Goal: Task Accomplishment & Management: Manage account settings

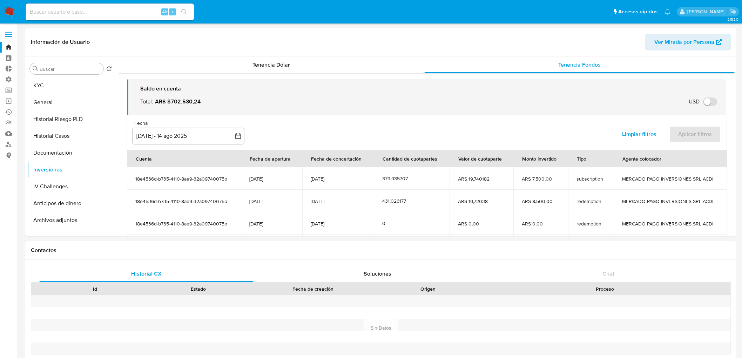
select select "10"
click at [11, 49] on link "Bandeja" at bounding box center [41, 47] width 83 height 11
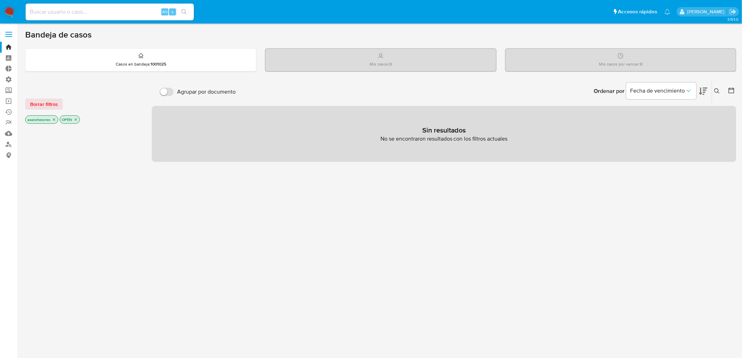
click at [55, 121] on icon "close-filter" at bounding box center [54, 119] width 4 height 4
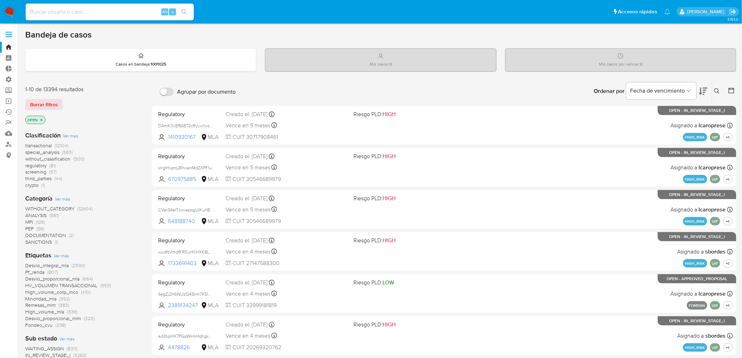
click at [40, 120] on icon "close-filter" at bounding box center [41, 120] width 4 height 4
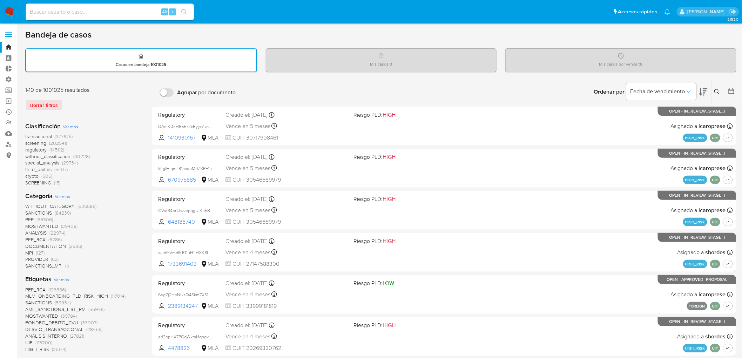
click at [37, 134] on span "transactional" at bounding box center [38, 136] width 27 height 7
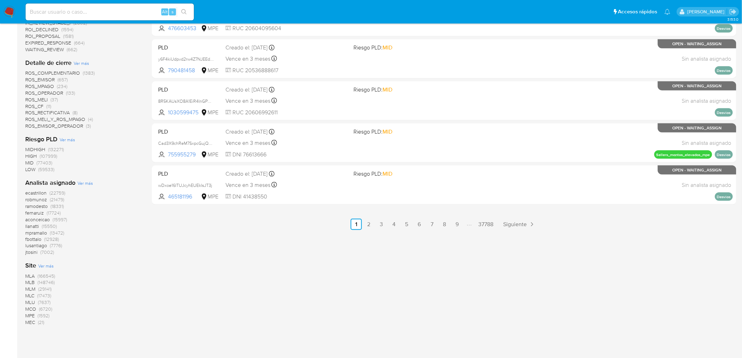
scroll to position [324, 0]
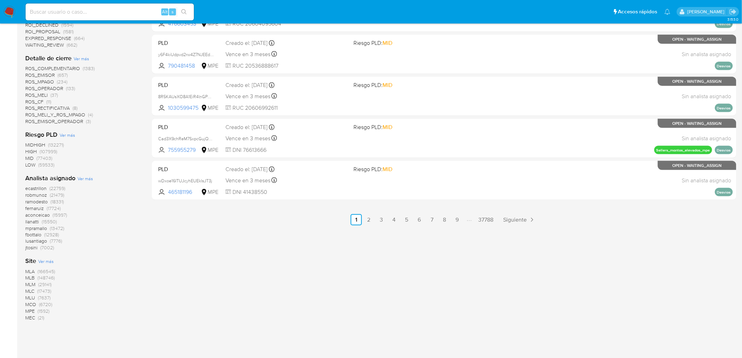
click at [36, 271] on span "MLA (166545)" at bounding box center [40, 272] width 30 height 7
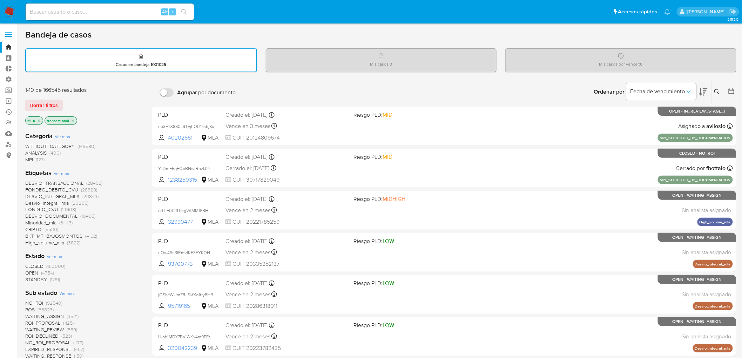
click at [55, 174] on span "Ver más" at bounding box center [61, 173] width 15 height 6
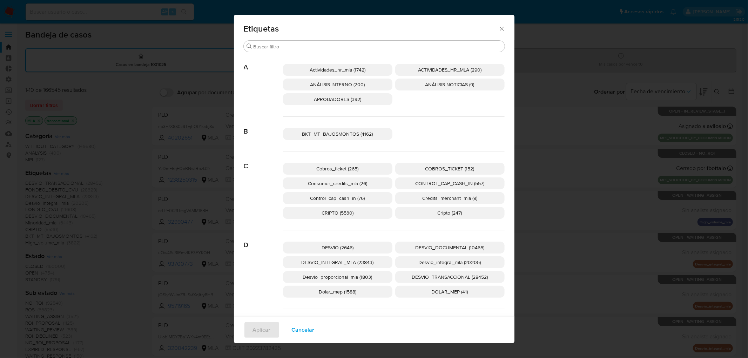
click at [443, 83] on span "ANÁLISIS NOTICIAS (9)" at bounding box center [449, 84] width 49 height 7
click at [259, 332] on span "Aplicar" at bounding box center [262, 329] width 18 height 15
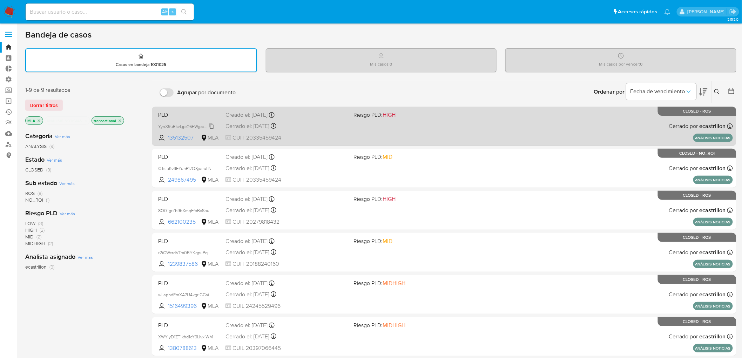
click at [212, 124] on span "YynX9uRkvLjpZ16FWjpcdTDH" at bounding box center [186, 126] width 57 height 8
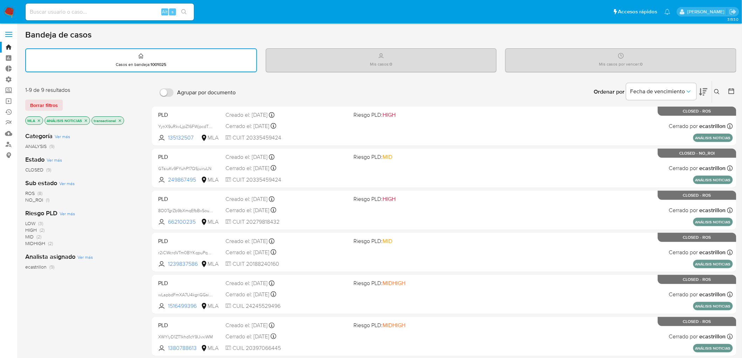
click at [86, 120] on icon "close-filter" at bounding box center [86, 120] width 2 height 2
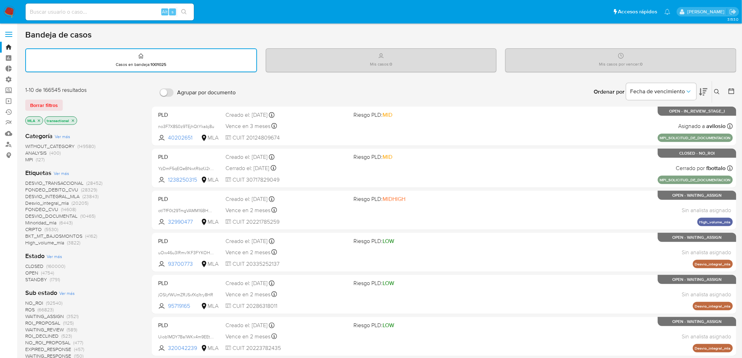
click at [74, 144] on span "WITHOUT_CATEGORY" at bounding box center [49, 146] width 49 height 7
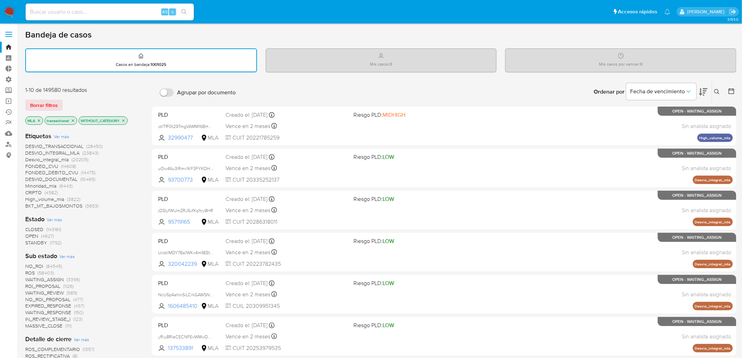
click at [66, 136] on span "Ver más" at bounding box center [61, 136] width 15 height 6
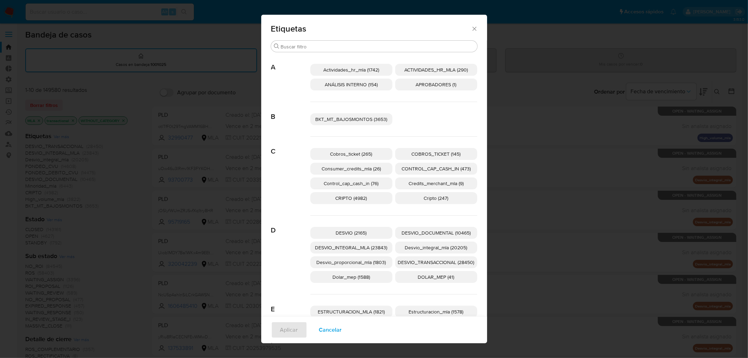
click at [438, 83] on span "APROBADORES (1)" at bounding box center [436, 84] width 41 height 7
click at [290, 332] on span "Aplicar" at bounding box center [289, 329] width 18 height 15
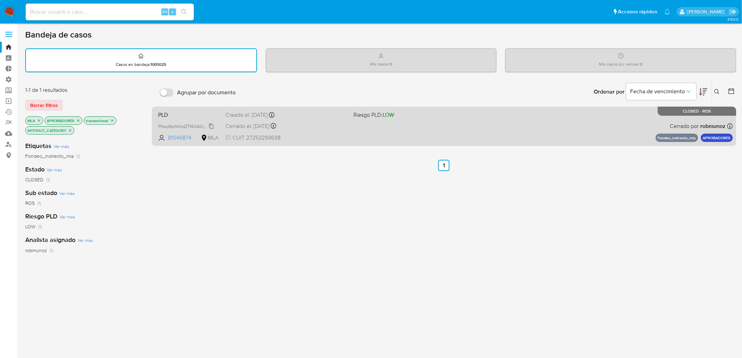
click at [210, 126] on span "PNsqWpNhkdZTf4OA0y0HgCaR" at bounding box center [189, 126] width 63 height 8
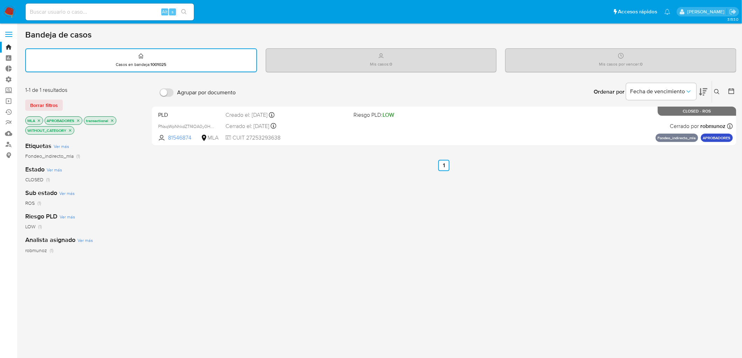
click at [72, 130] on icon "close-filter" at bounding box center [70, 130] width 2 height 2
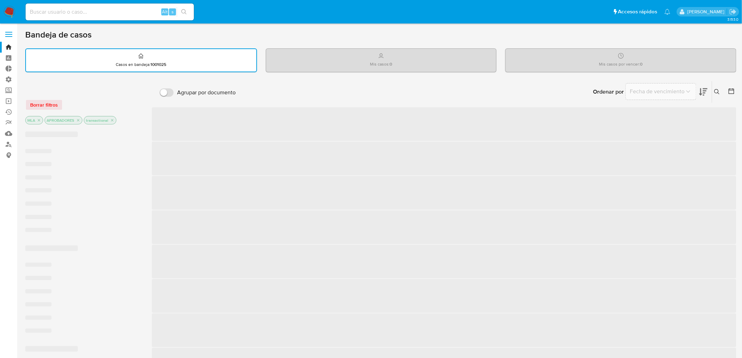
click at [40, 120] on icon "close-filter" at bounding box center [39, 120] width 4 height 4
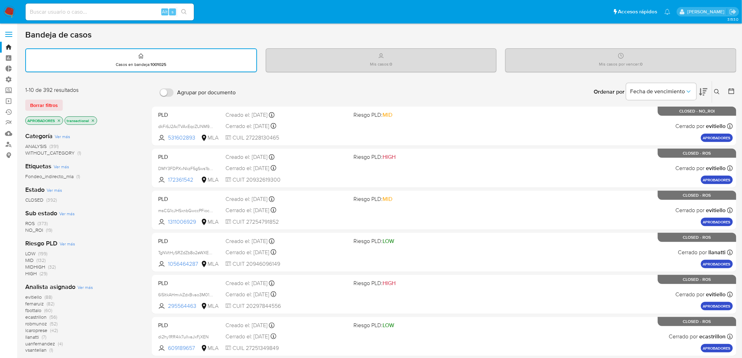
click at [60, 119] on icon "close-filter" at bounding box center [59, 121] width 4 height 4
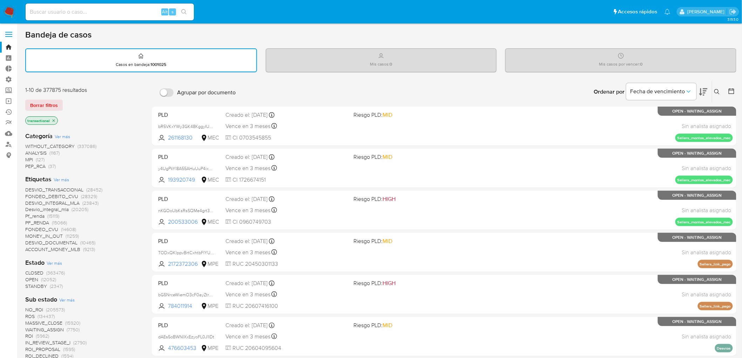
click at [54, 119] on icon "close-filter" at bounding box center [54, 121] width 4 height 4
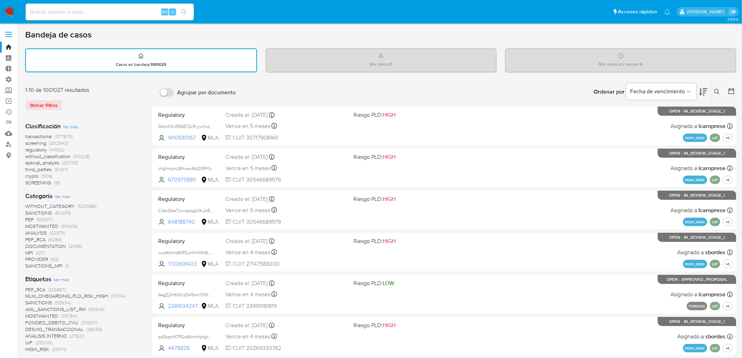
click at [9, 36] on span at bounding box center [8, 36] width 7 height 1
click at [0, 0] on input "checkbox" at bounding box center [0, 0] width 0 height 0
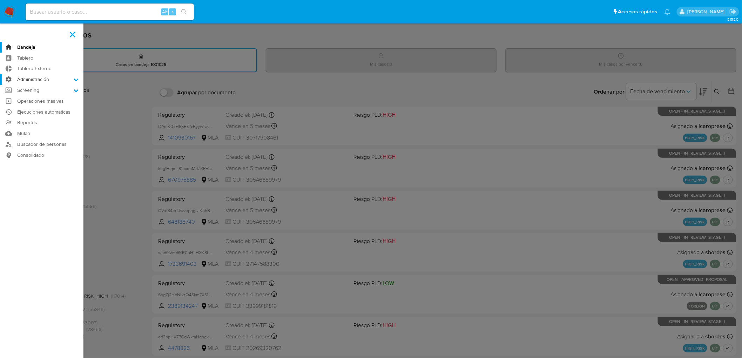
click at [31, 77] on label "Administración" at bounding box center [41, 79] width 83 height 11
click at [0, 0] on input "Administración" at bounding box center [0, 0] width 0 height 0
click at [36, 107] on link "Usuarios" at bounding box center [41, 107] width 83 height 9
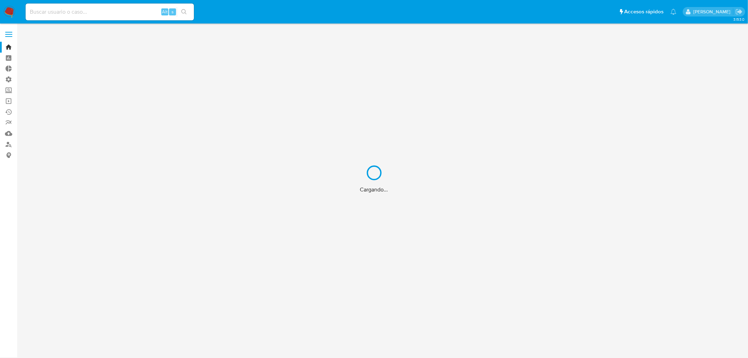
click at [126, 9] on div "Cargando..." at bounding box center [374, 179] width 748 height 358
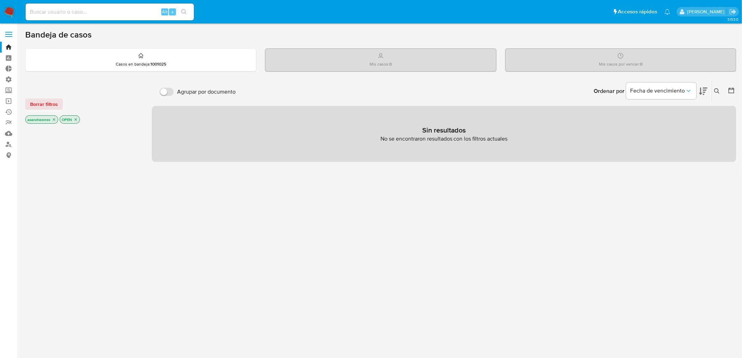
click at [126, 9] on input at bounding box center [110, 11] width 168 height 9
paste input "YynX9uRkvLjpZ16FWjpcdTDH"
type input "YynX9uRkvLjpZ16FWjpcdTDH"
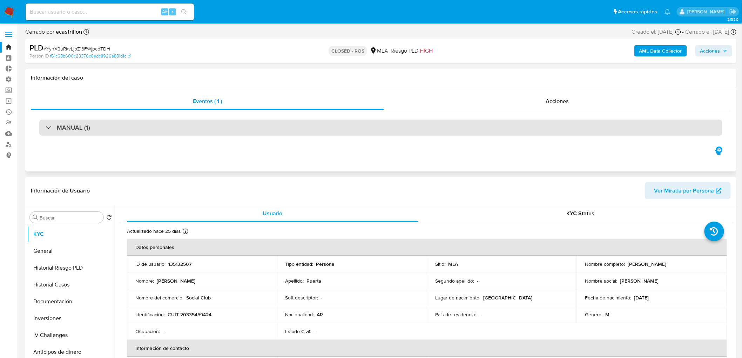
select select "10"
click at [226, 126] on div "MANUAL (1)" at bounding box center [380, 128] width 683 height 16
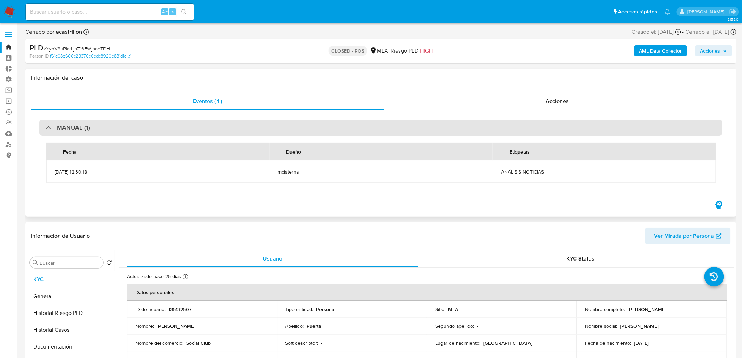
click at [226, 126] on div "MANUAL (1)" at bounding box center [380, 128] width 683 height 16
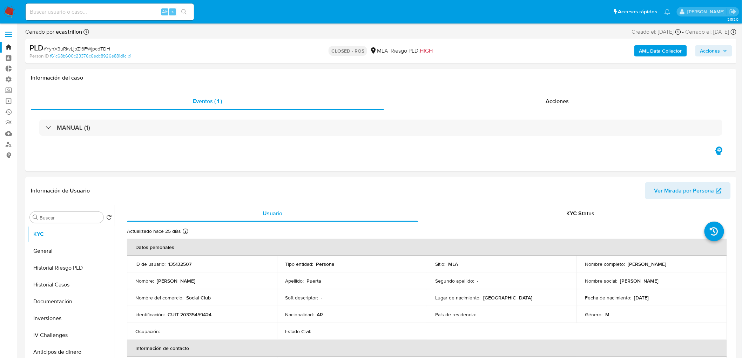
click at [109, 15] on input at bounding box center [110, 11] width 168 height 9
paste input "PNsqWpNhkdZTf4OA0y0HgCaR"
type input "PNsqWpNhkdZTf4OA0y0HgCaR"
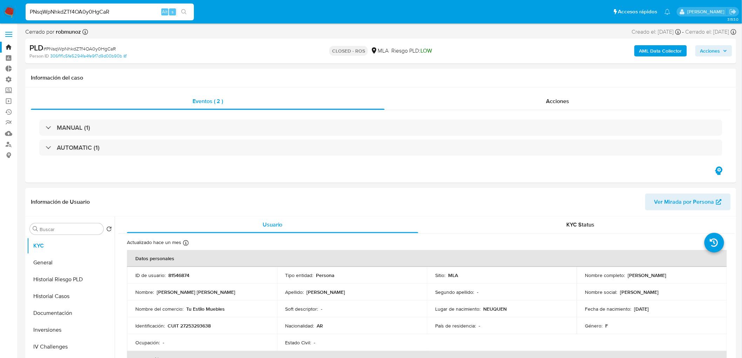
select select "10"
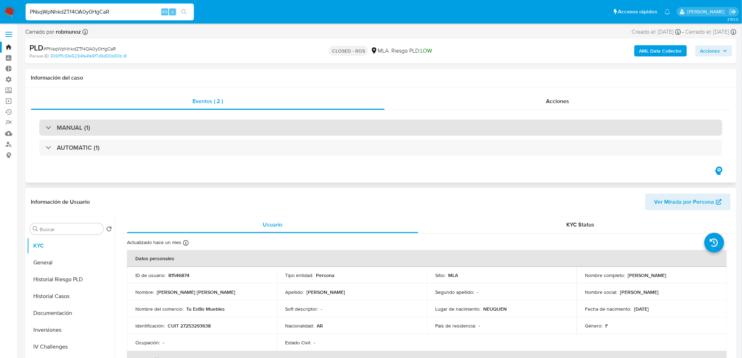
click at [124, 132] on div "MANUAL (1)" at bounding box center [380, 128] width 683 height 16
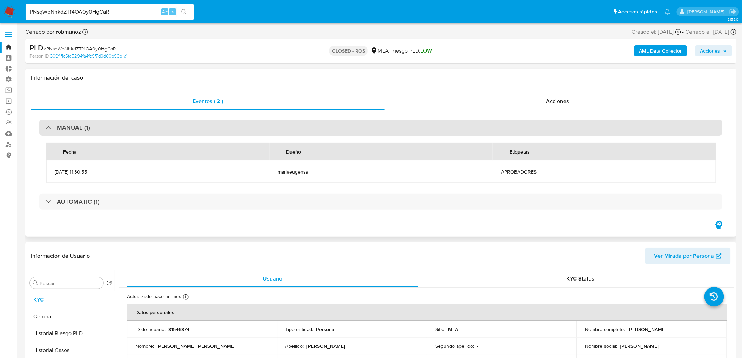
click at [124, 129] on div "MANUAL (1)" at bounding box center [380, 128] width 683 height 16
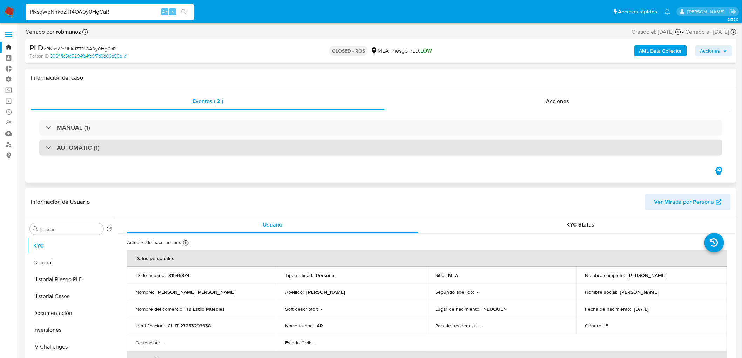
click at [141, 146] on div "AUTOMATIC (1)" at bounding box center [380, 148] width 683 height 16
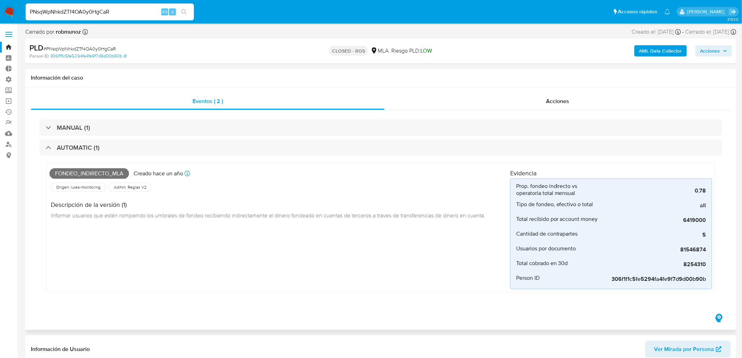
click at [82, 171] on span "Fondeo_indirecto_mla" at bounding box center [89, 173] width 80 height 11
copy span "Fondeo_indirecto_mla"
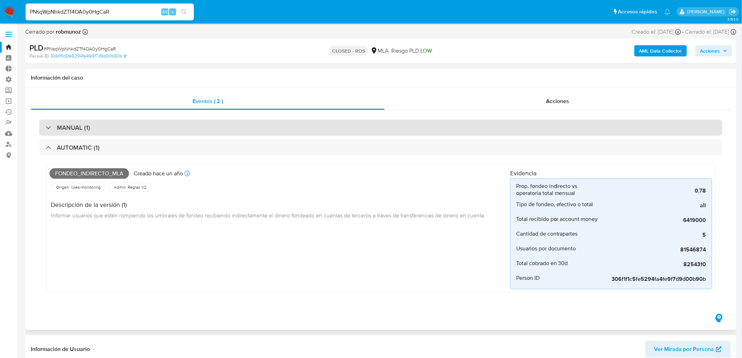
click at [143, 129] on div "MANUAL (1)" at bounding box center [380, 128] width 683 height 16
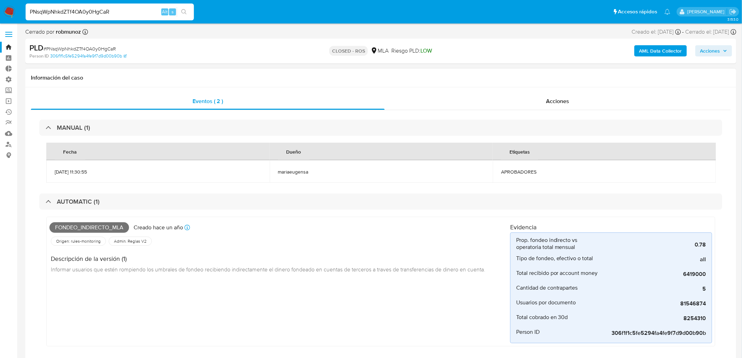
click at [520, 170] on span "APROBADORES" at bounding box center [604, 172] width 207 height 6
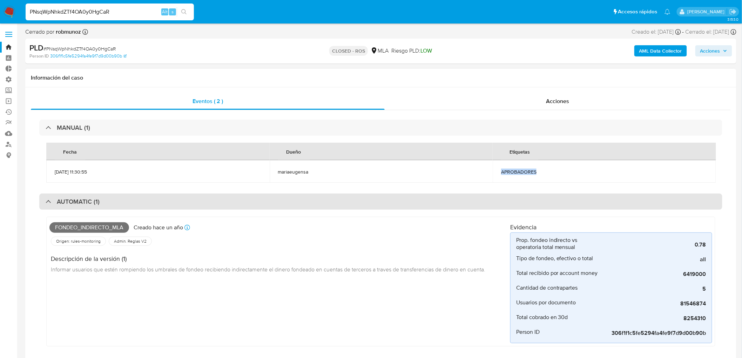
drag, startPoint x: 520, startPoint y: 170, endPoint x: 414, endPoint y: 193, distance: 109.0
click at [521, 170] on span "APROBADORES" at bounding box center [604, 172] width 207 height 6
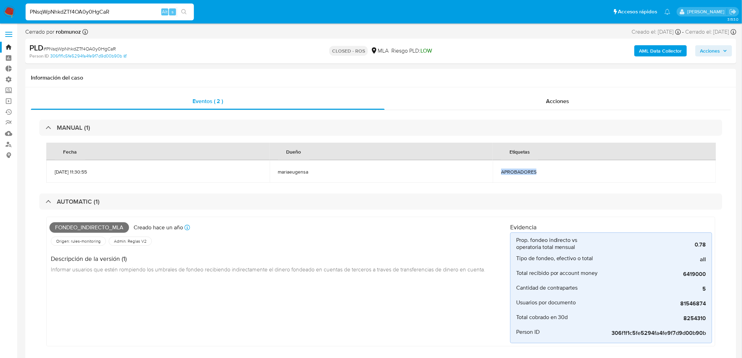
copy span "APROBADORES"
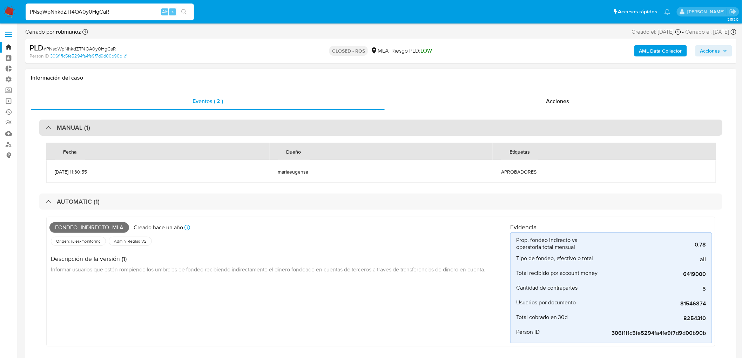
click at [111, 127] on div "MANUAL (1)" at bounding box center [380, 128] width 683 height 16
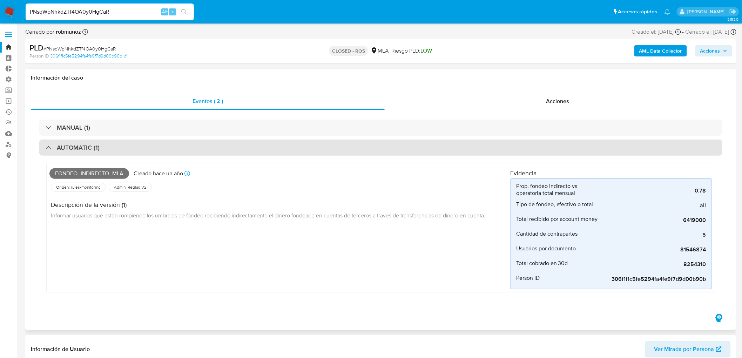
click at [113, 146] on div "AUTOMATIC (1)" at bounding box center [380, 148] width 683 height 16
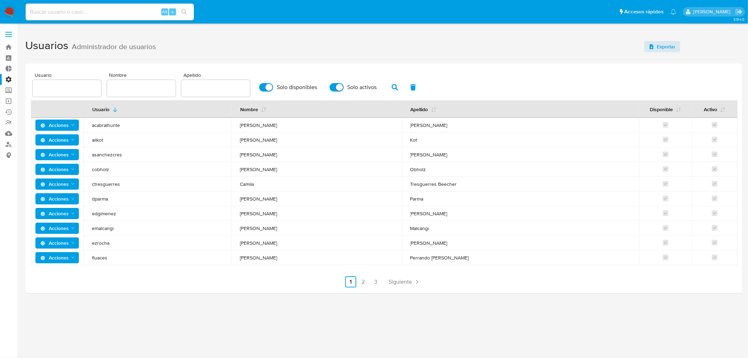
click at [8, 79] on label "Administración" at bounding box center [41, 79] width 83 height 11
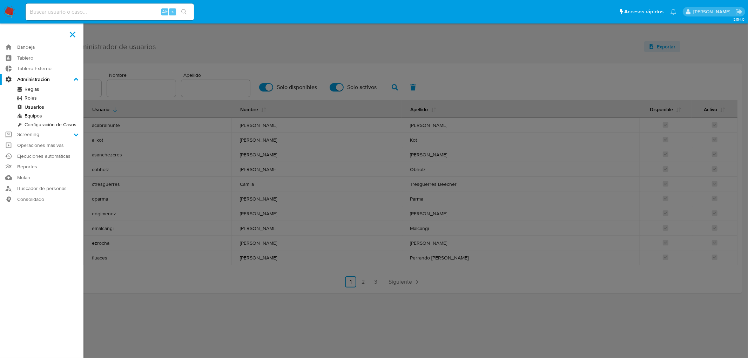
click at [0, 0] on input "Administración" at bounding box center [0, 0] width 0 height 0
click at [27, 99] on link "Roles" at bounding box center [41, 98] width 83 height 9
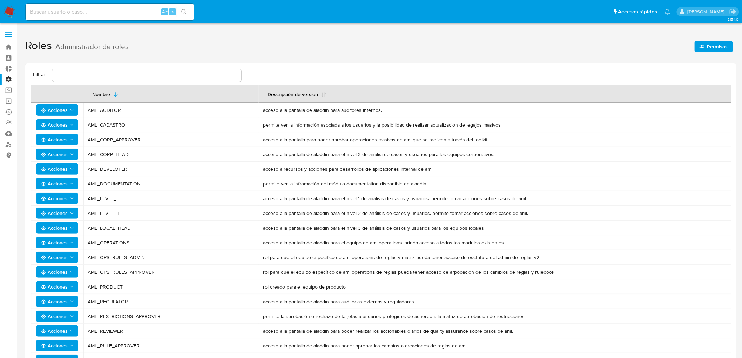
click at [711, 41] on span "Permisos" at bounding box center [717, 46] width 21 height 11
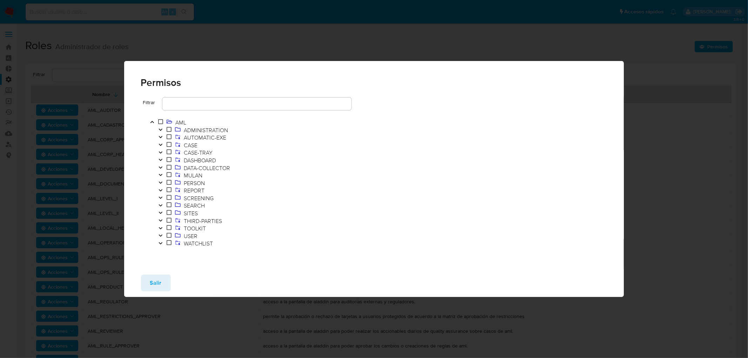
click at [159, 234] on icon "Toggle" at bounding box center [160, 236] width 5 height 4
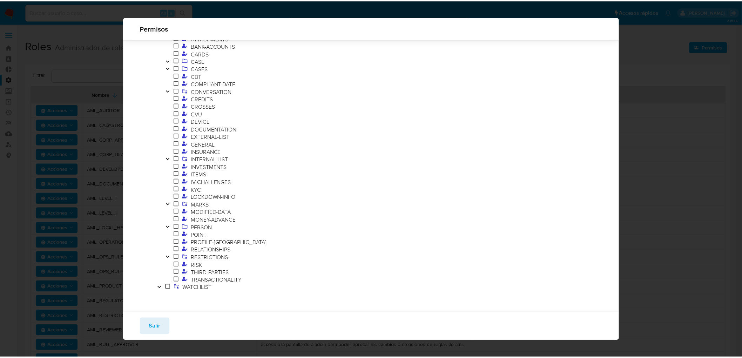
scroll to position [163, 0]
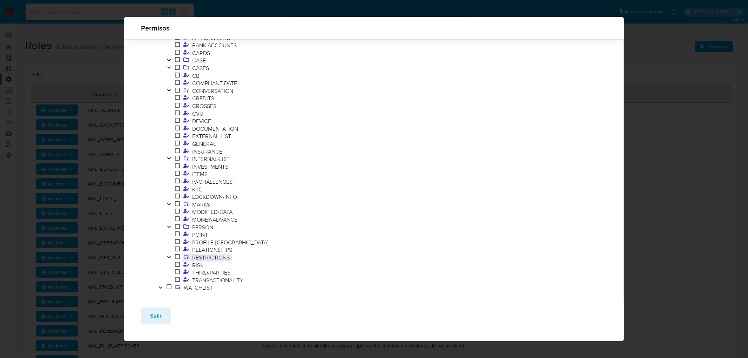
click at [212, 256] on span "RESTRICTIONS" at bounding box center [211, 258] width 41 height 8
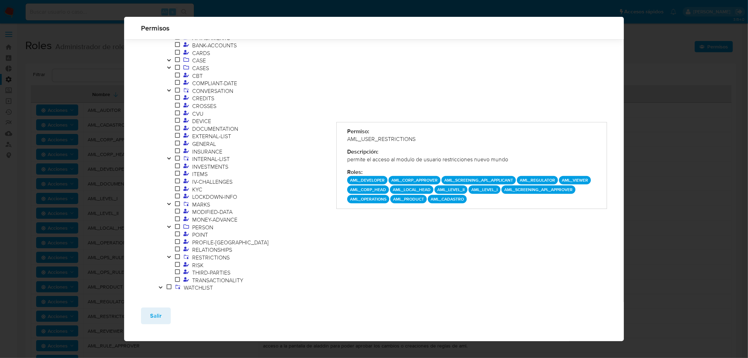
click at [171, 257] on button "Toggle" at bounding box center [169, 258] width 8 height 8
click at [614, 84] on div "Filtrar AML ADMINISTRATION AUTOMATIC-EXE CASE CASE-TRAY DASHBOARD DATA-COLLECTO…" at bounding box center [374, 99] width 500 height 444
drag, startPoint x: 145, startPoint y: 318, endPoint x: 150, endPoint y: 313, distance: 7.5
click at [145, 318] on button "Salir" at bounding box center [156, 316] width 30 height 17
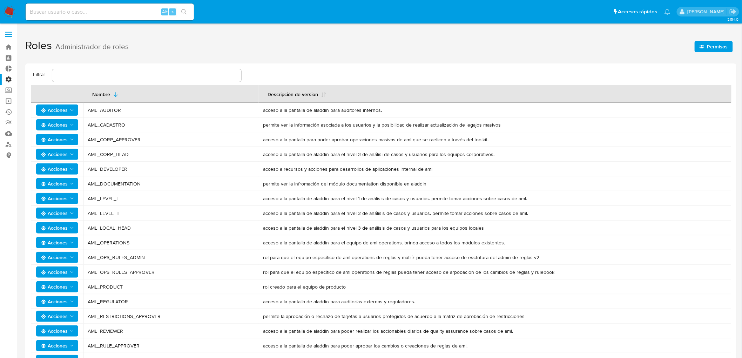
click at [7, 74] on label "Administración" at bounding box center [41, 79] width 83 height 11
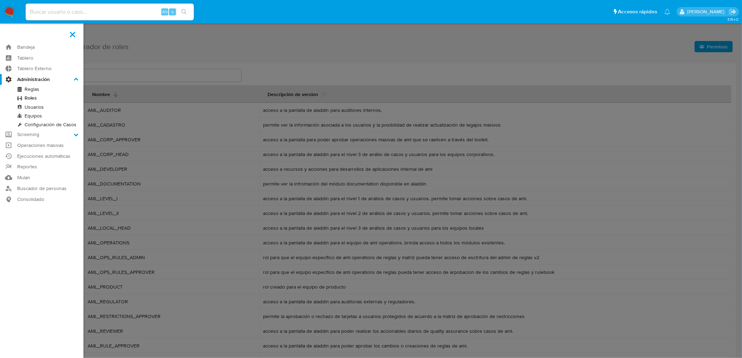
click at [0, 0] on input "Administración" at bounding box center [0, 0] width 0 height 0
click at [35, 105] on link "Usuarios" at bounding box center [41, 107] width 83 height 9
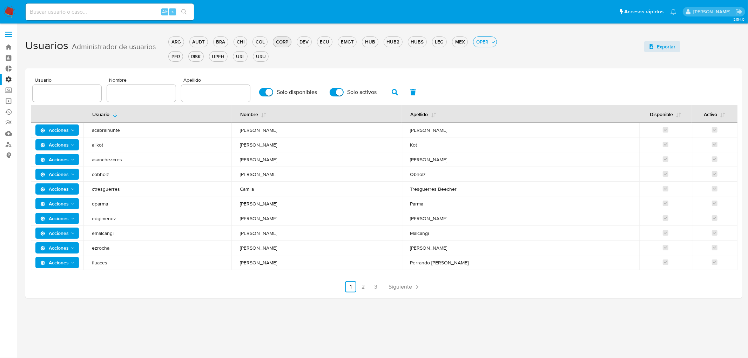
click at [279, 46] on div "ARG AUDT BRA CHI COL CORP DEV ECU EMGT HUB HUB2 HUBS LEG MEX OPER PER RISK UPEH…" at bounding box center [343, 48] width 351 height 29
click at [278, 43] on div "CORP" at bounding box center [282, 42] width 18 height 7
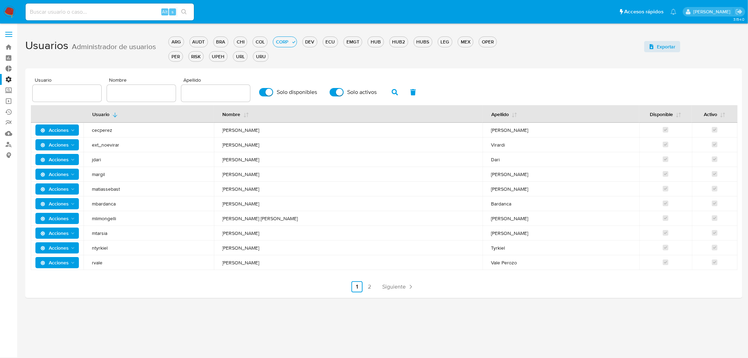
click at [267, 89] on input "Solo disponibles" at bounding box center [266, 92] width 14 height 8
checkbox input "false"
click at [339, 88] on label "Solo activos" at bounding box center [353, 92] width 54 height 15
click at [339, 88] on input "Solo activos" at bounding box center [337, 92] width 14 height 8
checkbox input "false"
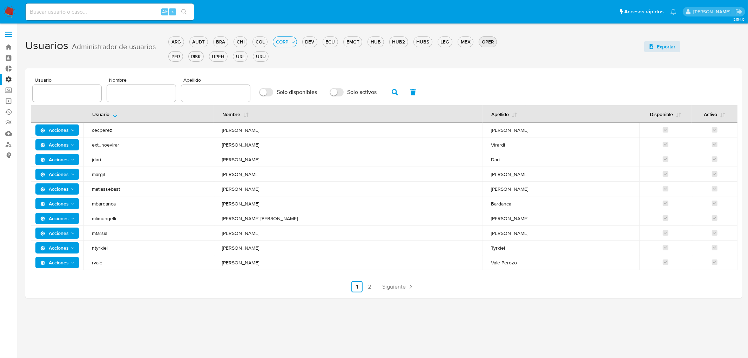
click at [485, 45] on button "OPER" at bounding box center [488, 41] width 18 height 11
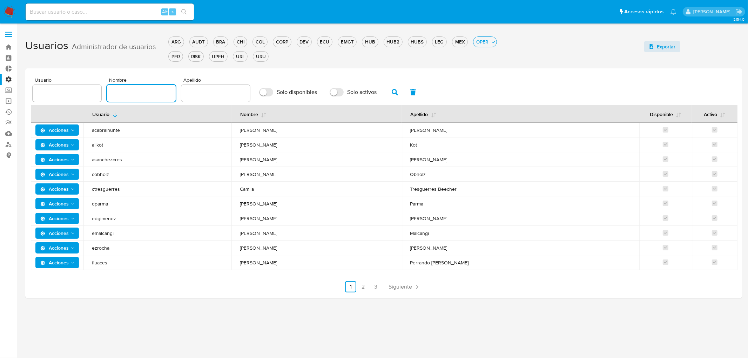
drag, startPoint x: 130, startPoint y: 92, endPoint x: 120, endPoint y: 92, distance: 10.2
click at [130, 92] on input "text" at bounding box center [141, 93] width 69 height 9
click at [60, 94] on input "text" at bounding box center [67, 93] width 69 height 9
click at [146, 90] on input "text" at bounding box center [141, 93] width 69 height 9
type input "villasanti"
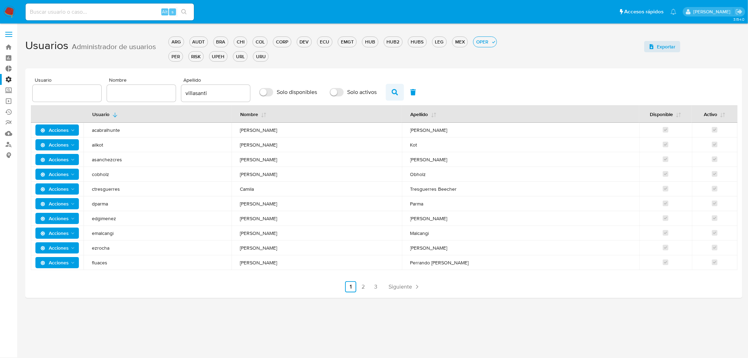
click at [392, 93] on icon "button" at bounding box center [395, 92] width 6 height 6
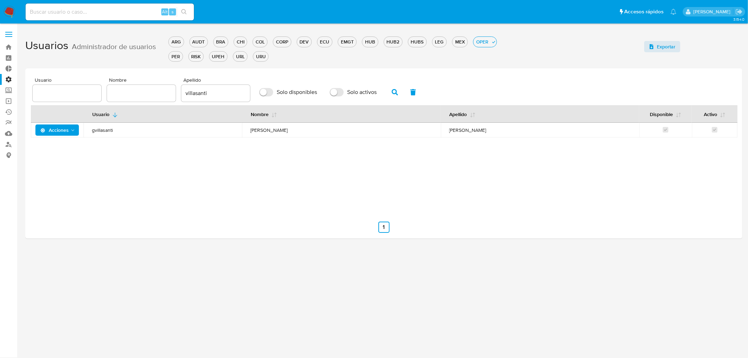
click at [67, 136] on td "Acciones" at bounding box center [57, 130] width 53 height 15
click at [67, 134] on span "Acciones" at bounding box center [54, 129] width 28 height 11
click at [63, 148] on button "Detalle" at bounding box center [58, 148] width 63 height 17
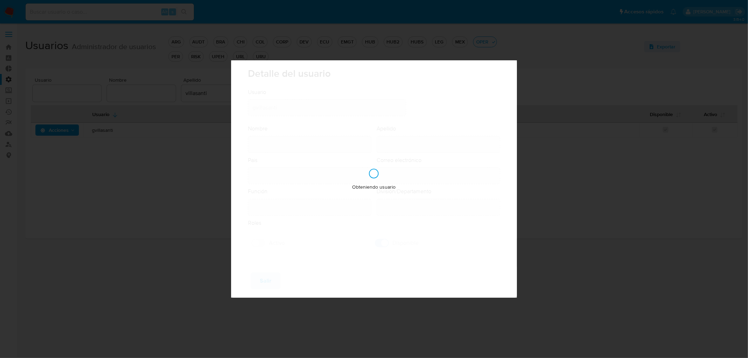
type input "[PERSON_NAME]"
type input "[GEOGRAPHIC_DATA]"
type input "[PERSON_NAME][EMAIL_ADDRESS][DOMAIN_NAME]"
type input "Analista Senior (80001642)"
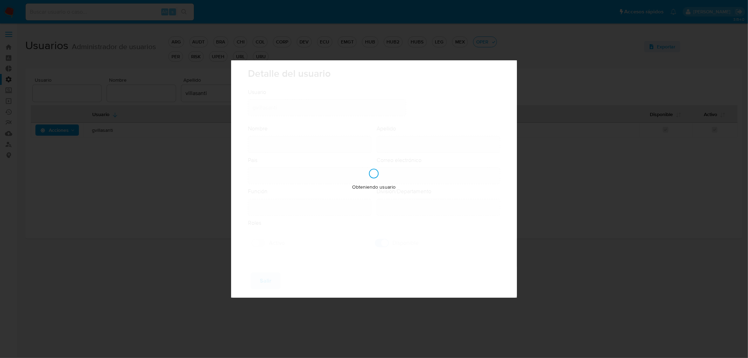
type input "Producto Product Fraud Prevention"
checkbox input "true"
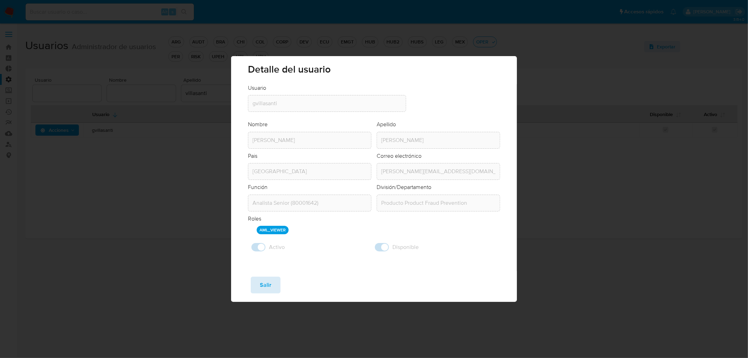
click at [262, 288] on span "Salir" at bounding box center [266, 284] width 12 height 15
checkbox input "false"
